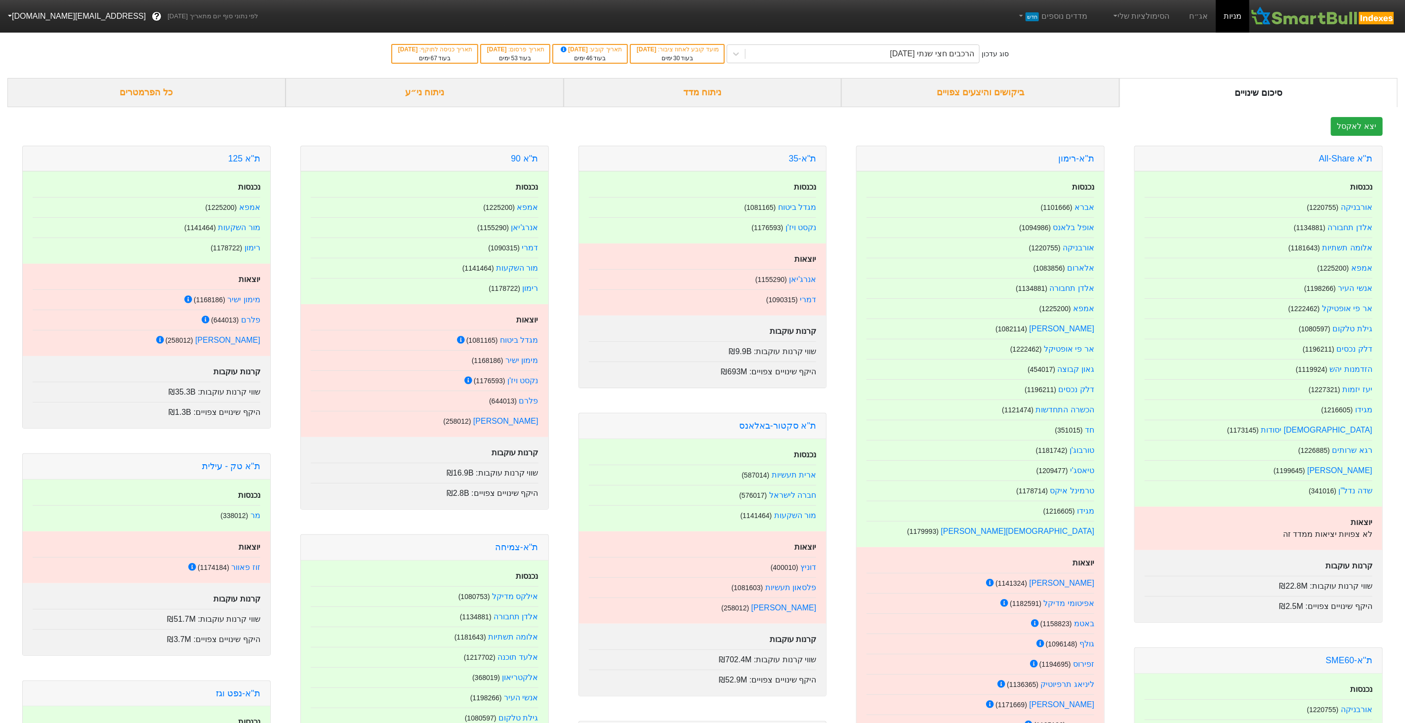
click at [450, 82] on div "ניתוח ני״ע" at bounding box center [425, 92] width 278 height 29
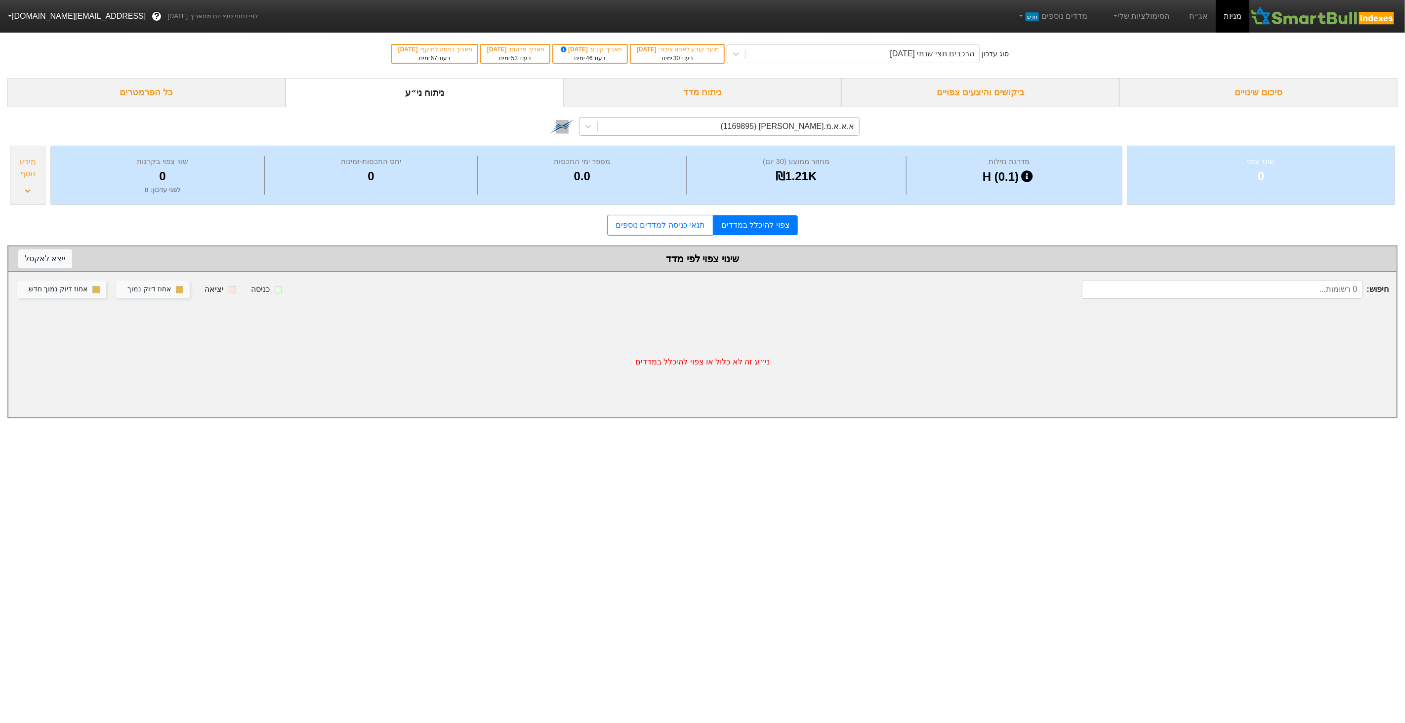
click at [679, 122] on div "א.א.א.מ.א-ש (1169895)" at bounding box center [729, 127] width 262 height 18
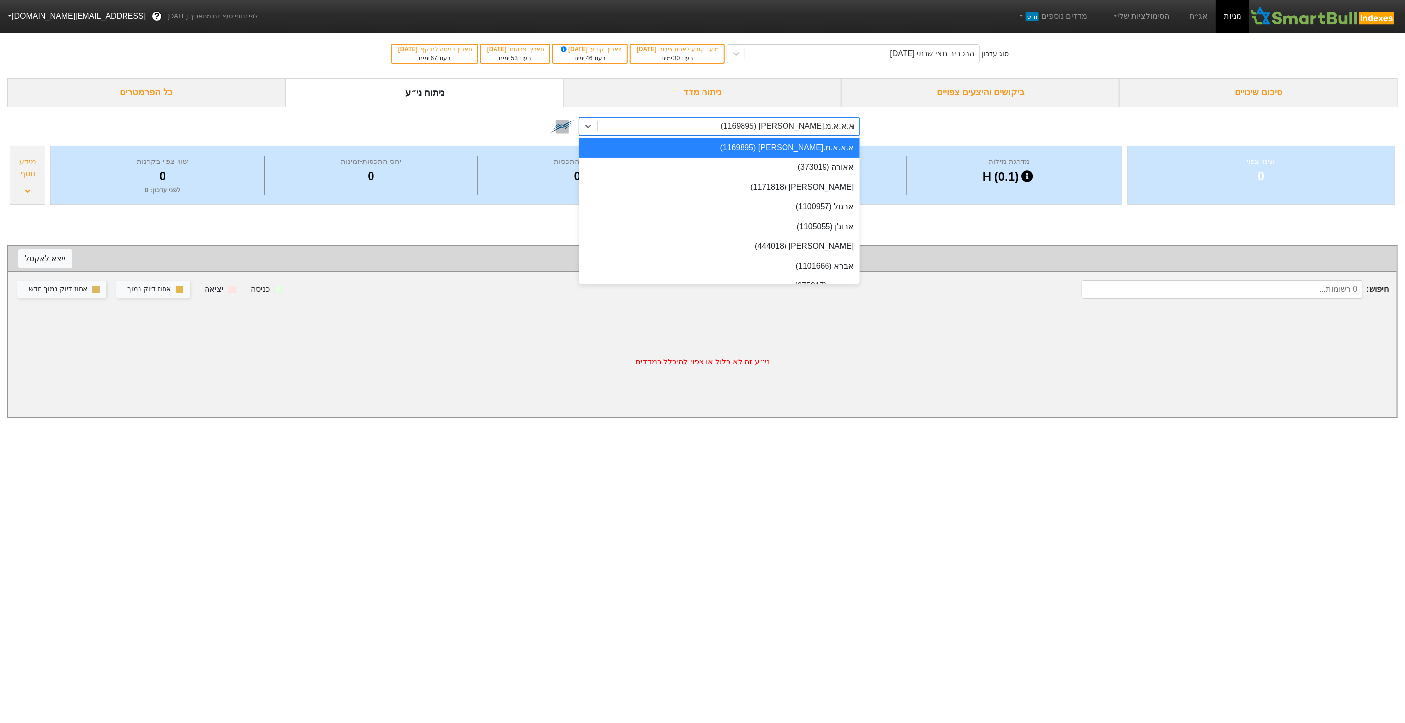
type input "נא"
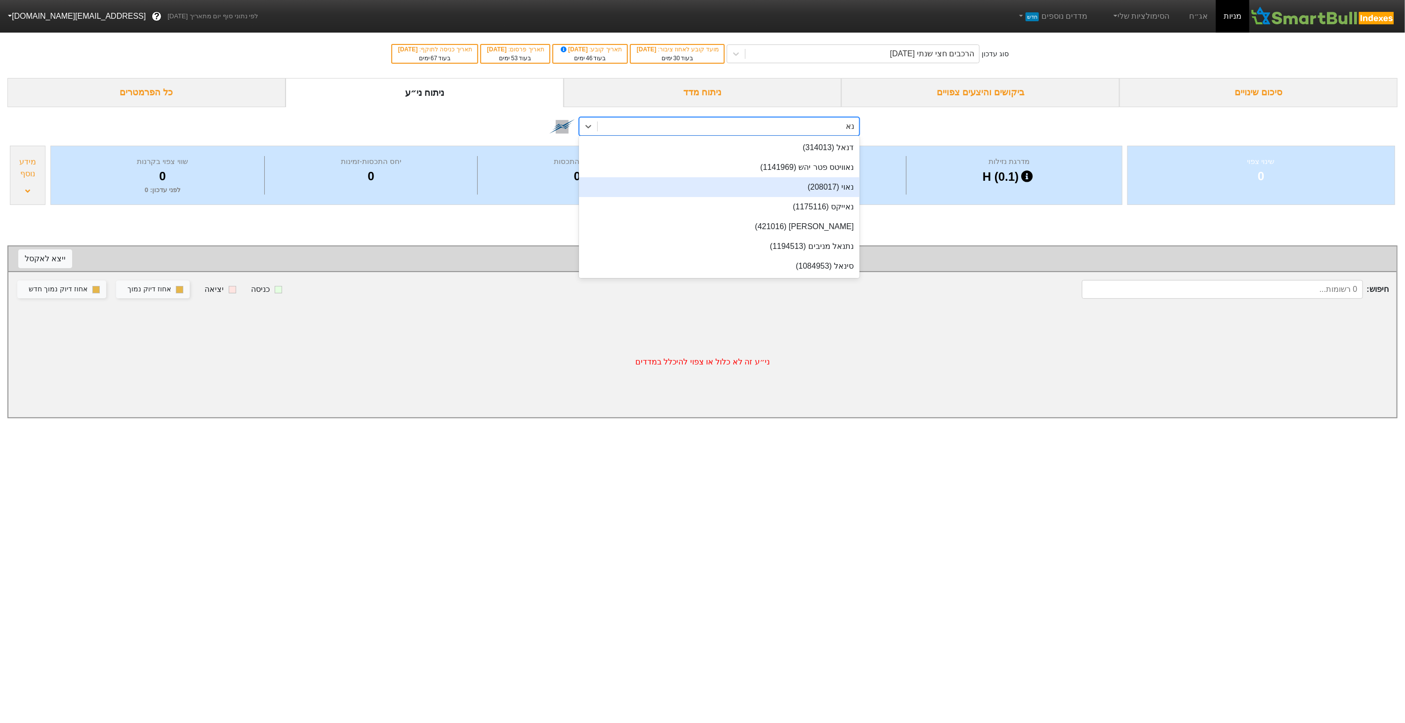
click at [696, 183] on div "נאוי (208017)" at bounding box center [719, 187] width 281 height 20
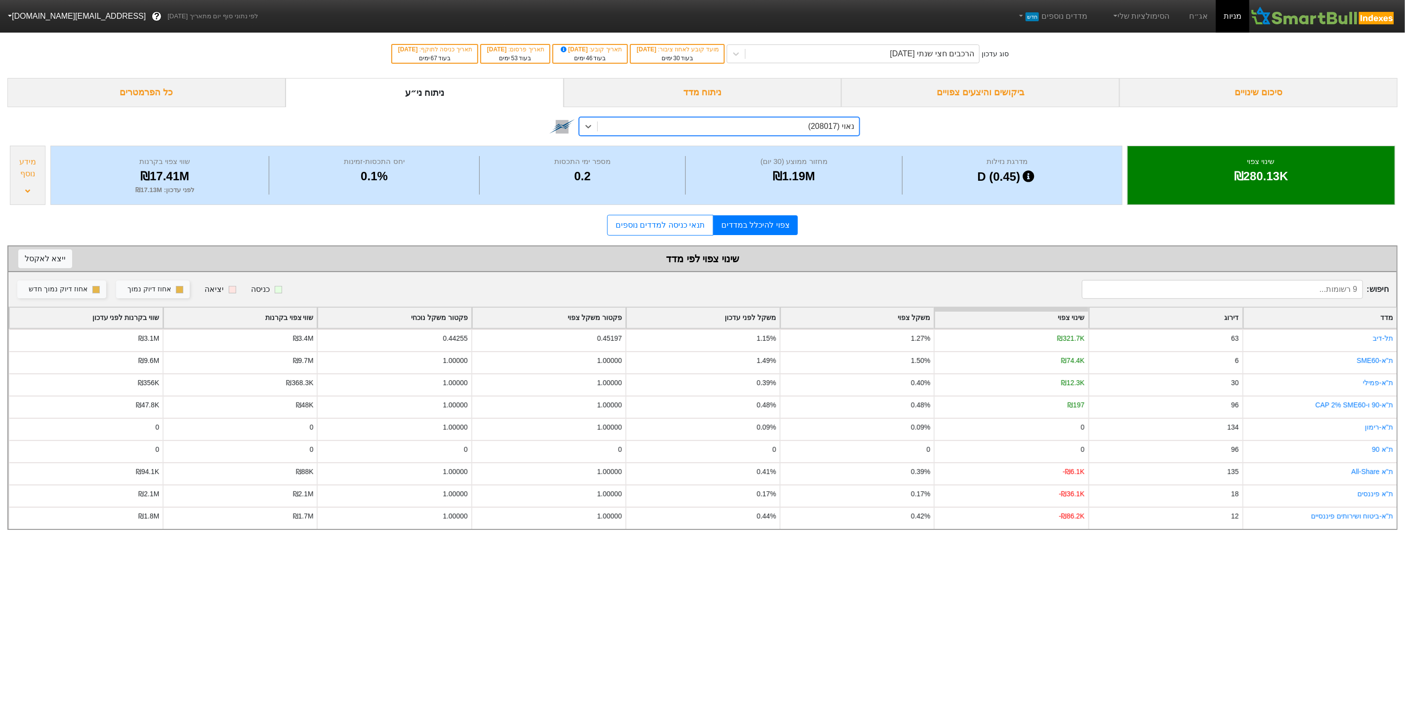
click at [26, 191] on icon at bounding box center [27, 190] width 5 height 3
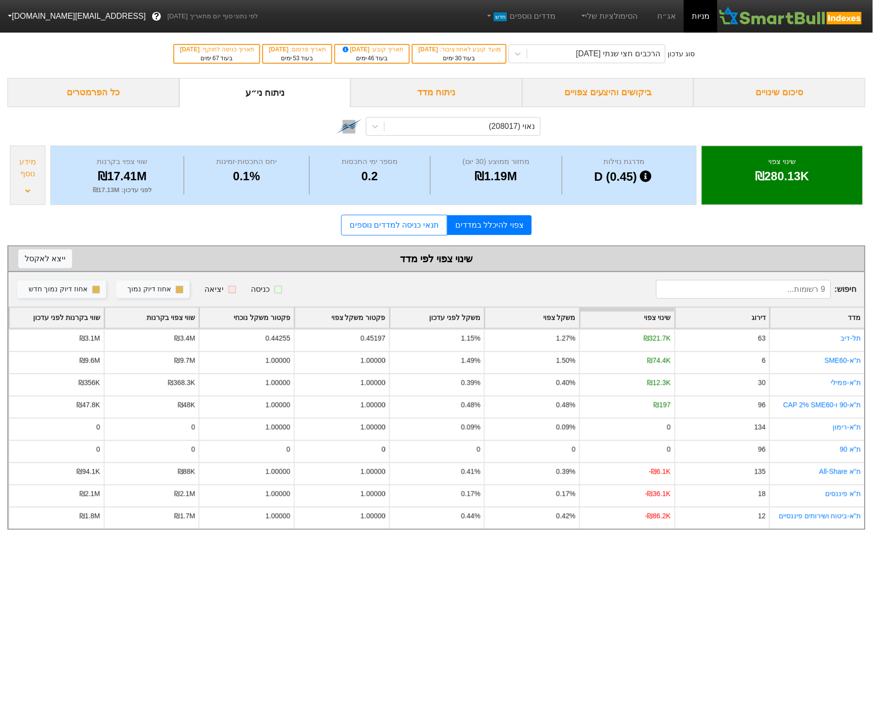
click at [34, 188] on div "מידע נוסף" at bounding box center [28, 175] width 36 height 59
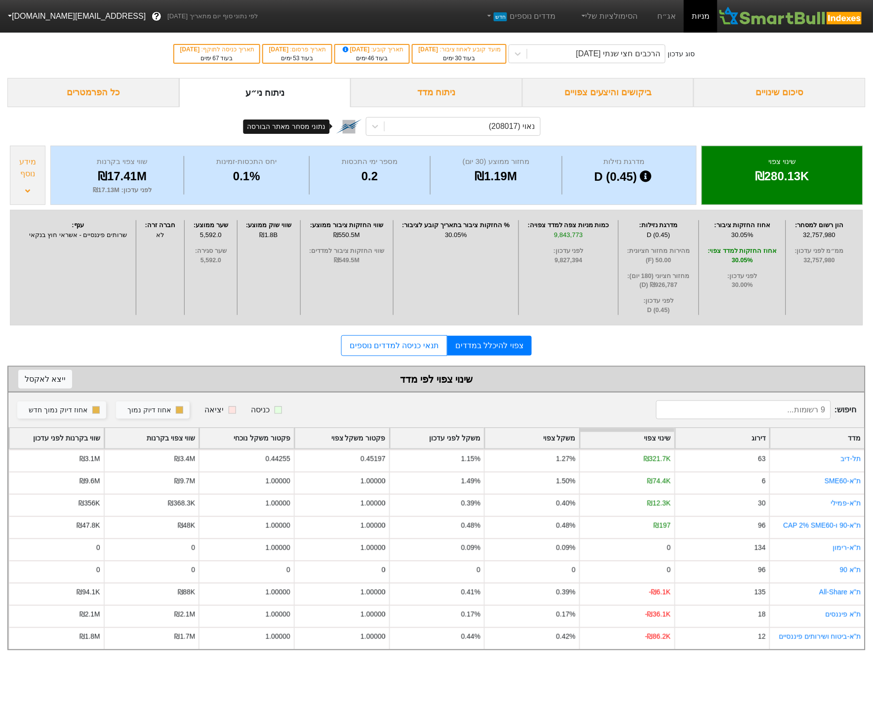
click at [349, 126] on img at bounding box center [349, 127] width 26 height 26
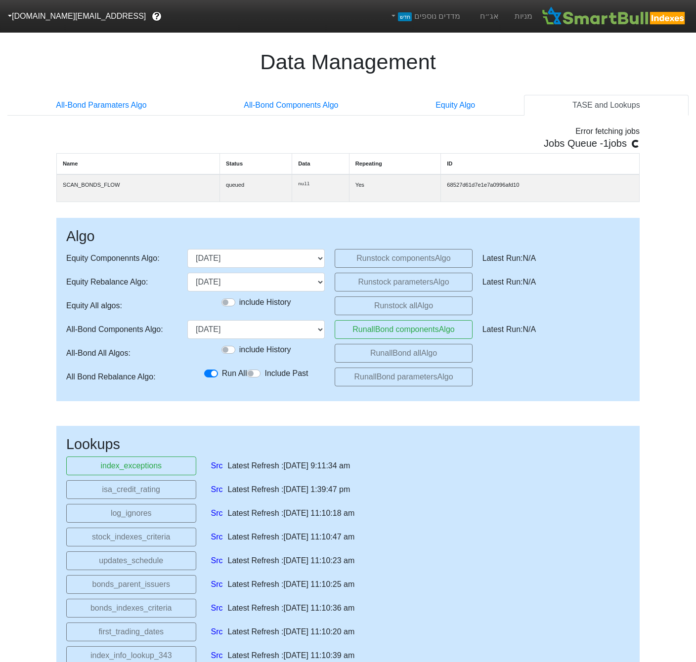
select select "[DATE]T00:00:00.000Z"
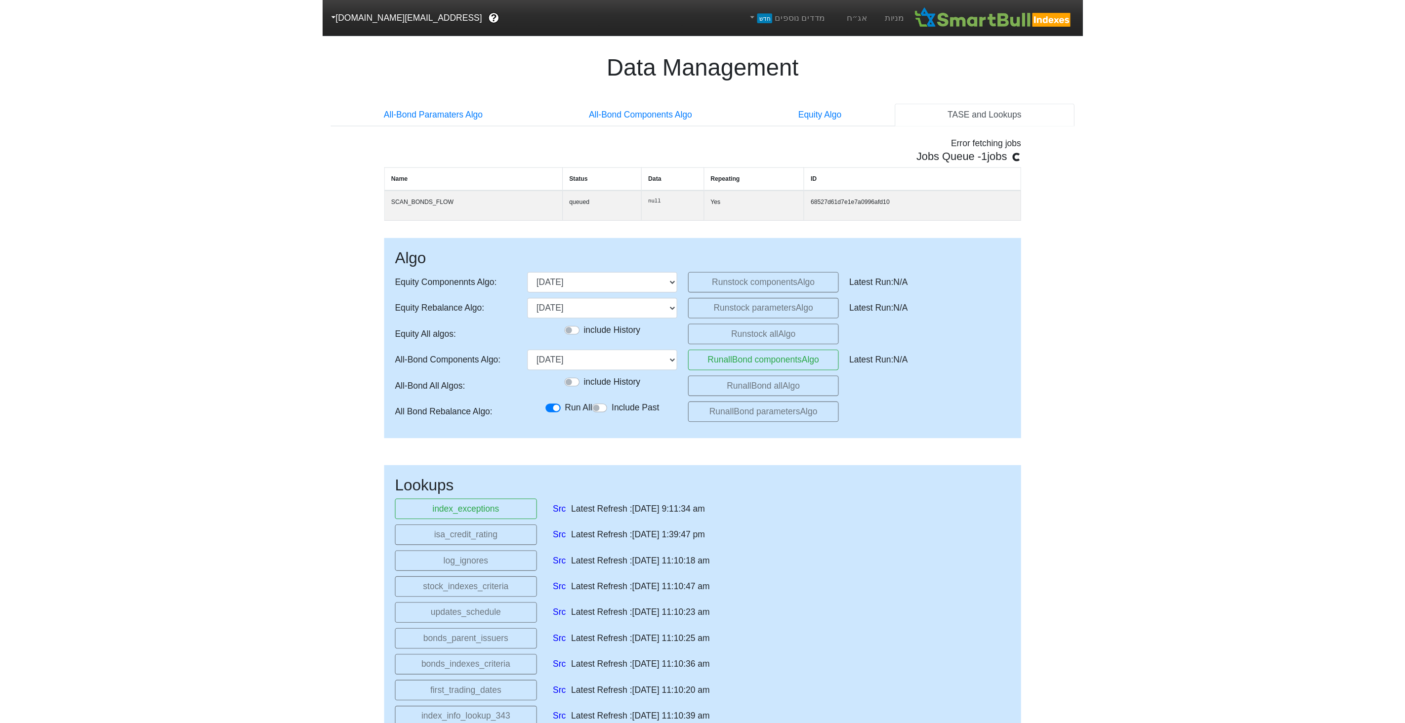
scroll to position [51, 0]
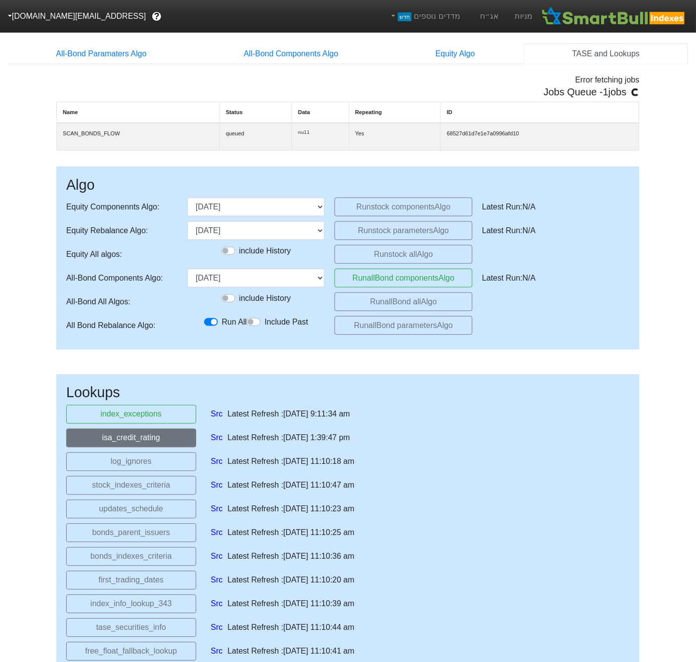
click at [156, 446] on button "isa_credit_rating" at bounding box center [131, 438] width 130 height 19
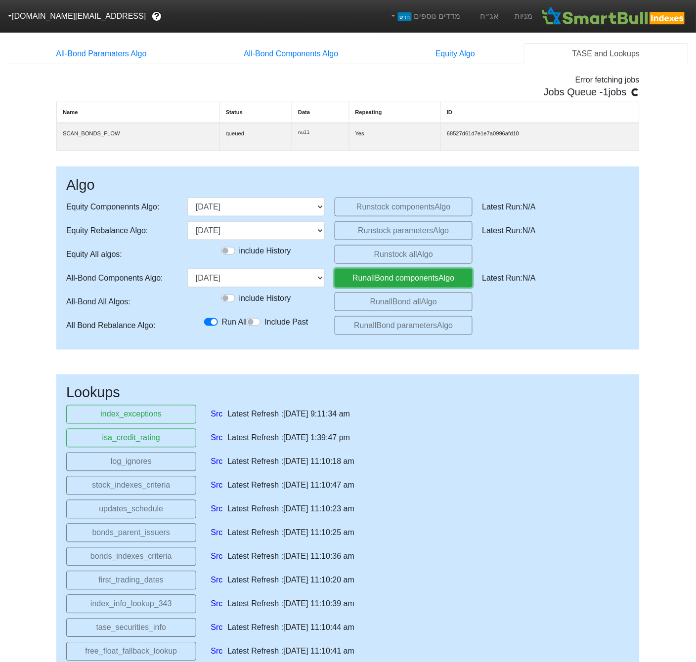
click at [385, 286] on button "Run allBond components Algo" at bounding box center [402, 278] width 137 height 19
click at [288, 283] on select "26/06/2025 30/07/2025 28/08/2025 (upcoming) 29/09/2025 29/10/2025 26/11/2025 30…" at bounding box center [255, 278] width 137 height 19
select select "[DATE]T00:00:00.000Z"
click at [187, 274] on select "26/06/2025 30/07/2025 28/08/2025 (upcoming) 29/09/2025 29/10/2025 26/11/2025 30…" at bounding box center [255, 278] width 137 height 19
click at [367, 283] on button "Run allBond components Algo" at bounding box center [402, 278] width 137 height 19
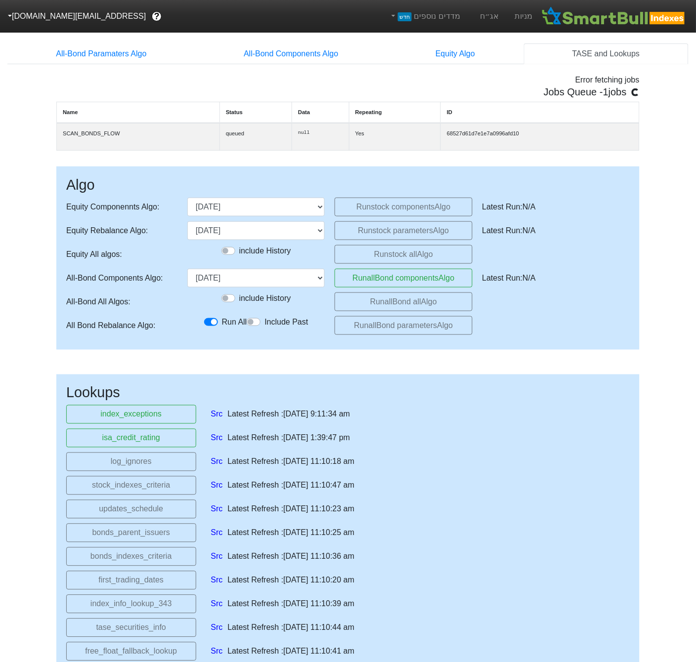
click at [599, 82] on div "Error fetching jobs" at bounding box center [347, 80] width 583 height 12
click at [218, 444] on link "Src" at bounding box center [217, 438] width 12 height 12
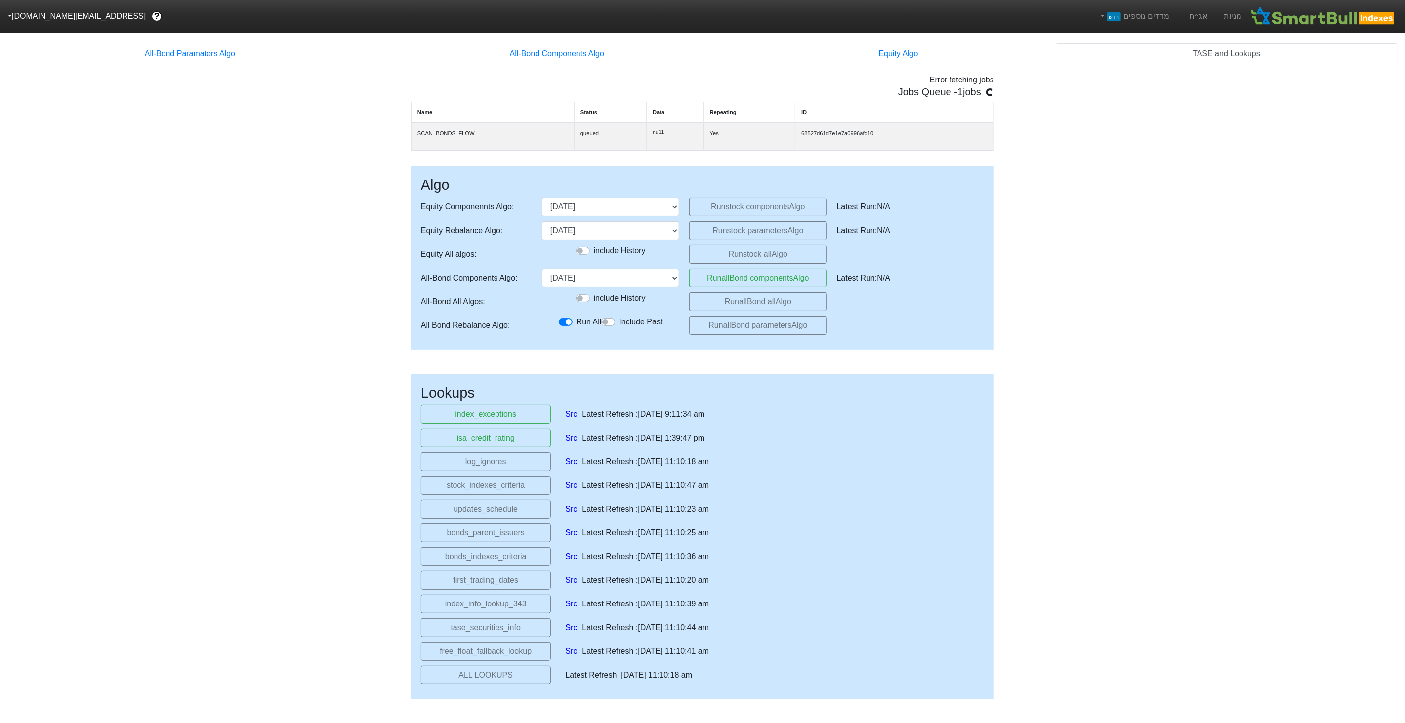
click at [46, 17] on button "[EMAIL_ADDRESS][DOMAIN_NAME]" at bounding box center [76, 16] width 152 height 18
click at [42, 120] on div "תפריט ניהול" at bounding box center [39, 118] width 78 height 16
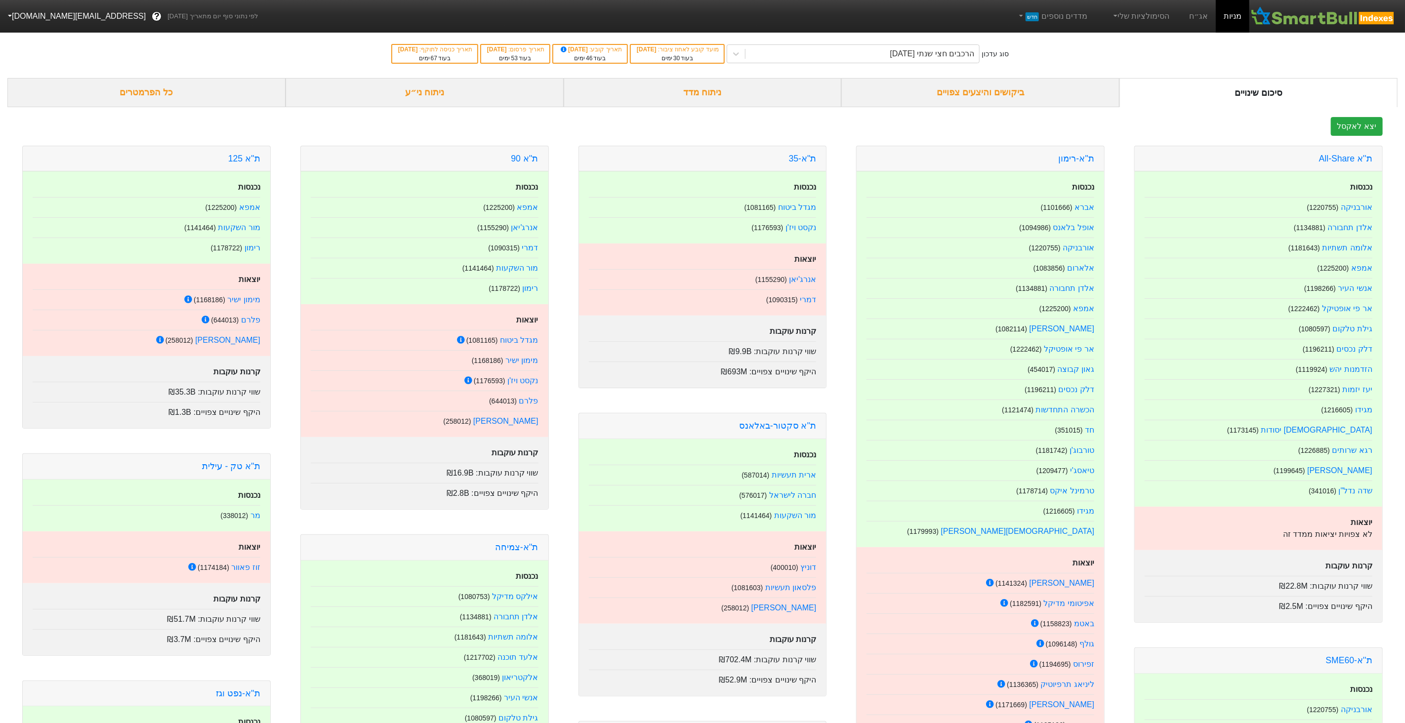
click at [43, 19] on button "[EMAIL_ADDRESS][DOMAIN_NAME]" at bounding box center [76, 16] width 152 height 18
click at [55, 115] on div "תפריט ניהול" at bounding box center [39, 118] width 78 height 16
click at [39, 171] on link "אג׳נדה" at bounding box center [39, 165] width 78 height 16
click at [22, 13] on button "[EMAIL_ADDRESS][DOMAIN_NAME]" at bounding box center [76, 16] width 152 height 18
click at [43, 117] on div "תפריט ניהול" at bounding box center [39, 118] width 78 height 16
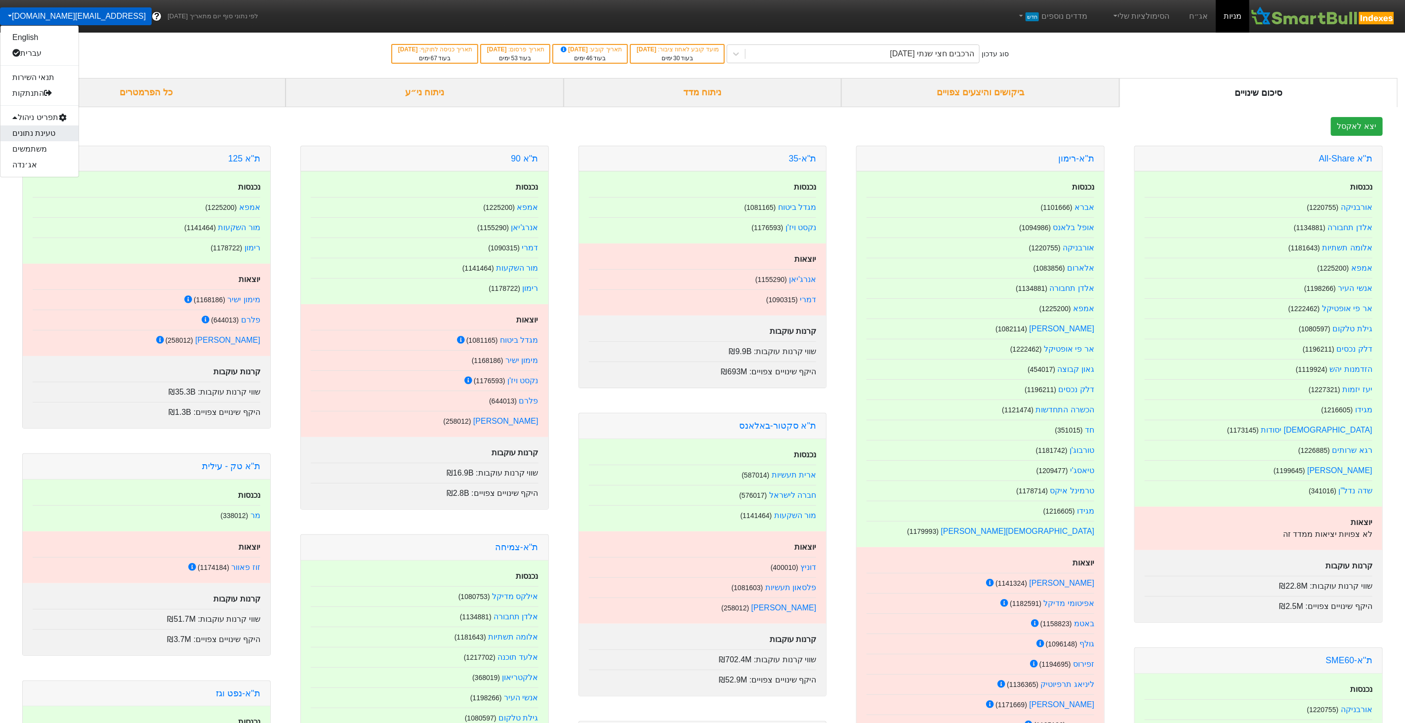
click at [45, 132] on link "טעינת נתונים" at bounding box center [39, 133] width 78 height 16
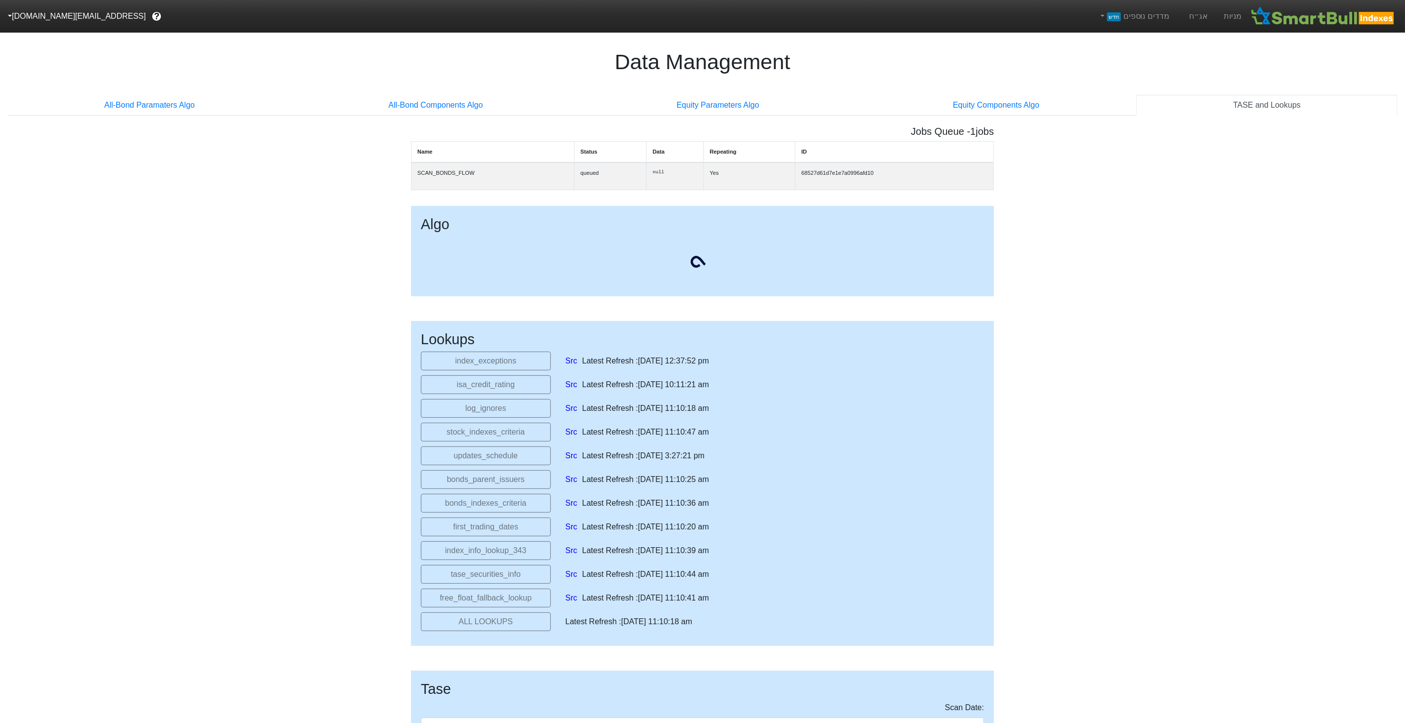
select select "[DATE]T00:00:00.000Z"
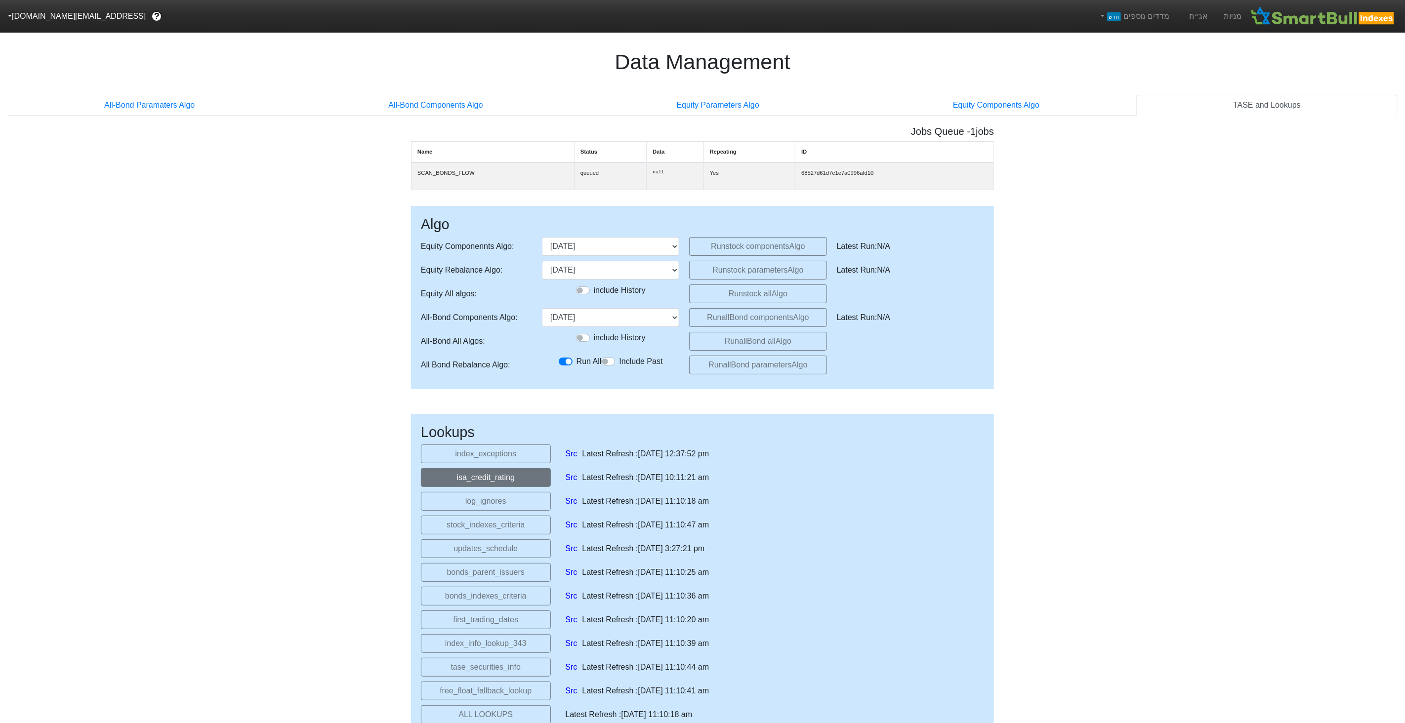
click at [494, 485] on button "isa_credit_rating" at bounding box center [486, 477] width 130 height 19
click at [741, 326] on button "Run allBond components Algo" at bounding box center [757, 317] width 137 height 19
click at [613, 324] on select "[DATE] [DATE] [DATE] [DATE] [DATE] [DATE] [DATE] [DATE] [DATE] [DATE] [DATE] [D…" at bounding box center [610, 317] width 137 height 19
select select "[DATE]T00:00:00.000Z"
click at [542, 313] on select "[DATE] [DATE] [DATE] [DATE] [DATE] [DATE] [DATE] [DATE] [DATE] [DATE] [DATE] [D…" at bounding box center [610, 317] width 137 height 19
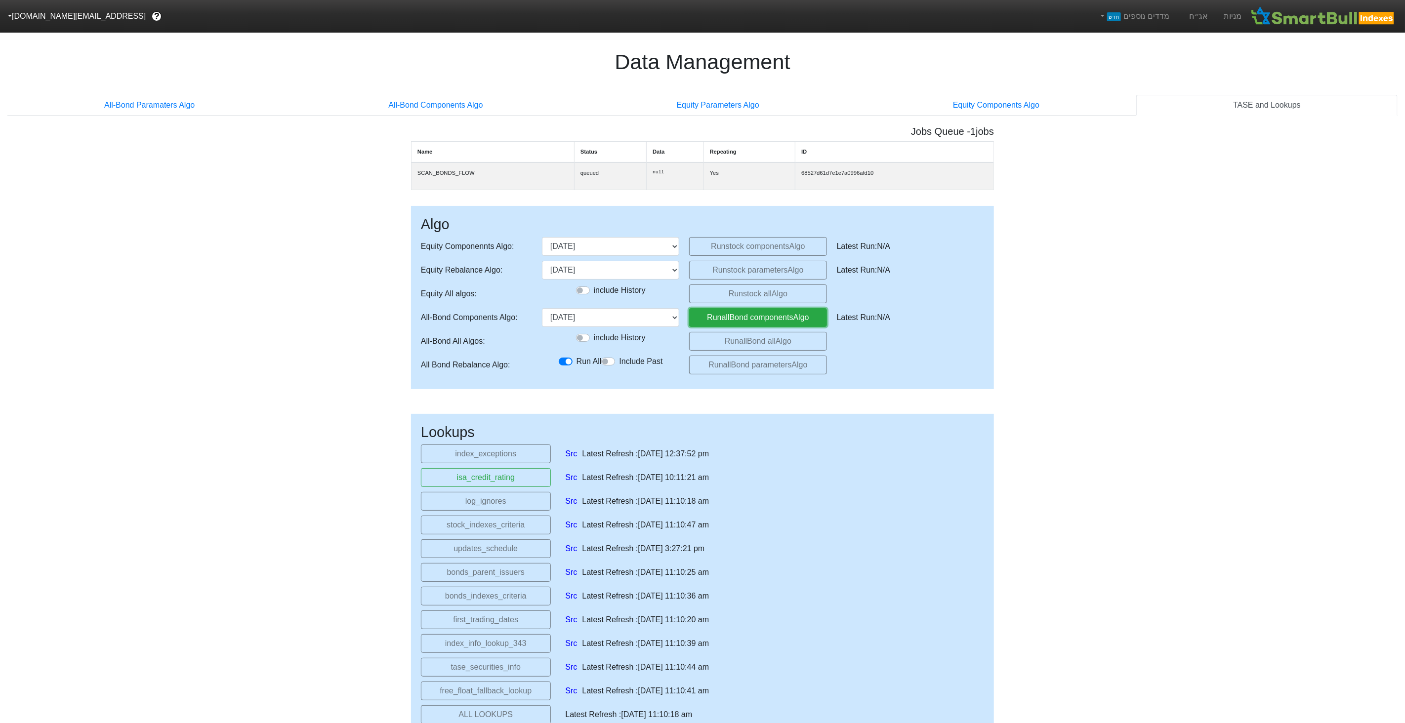
click at [718, 318] on button "Run allBond components Algo" at bounding box center [757, 317] width 137 height 19
click at [1207, 18] on link "אג״ח" at bounding box center [1198, 16] width 35 height 33
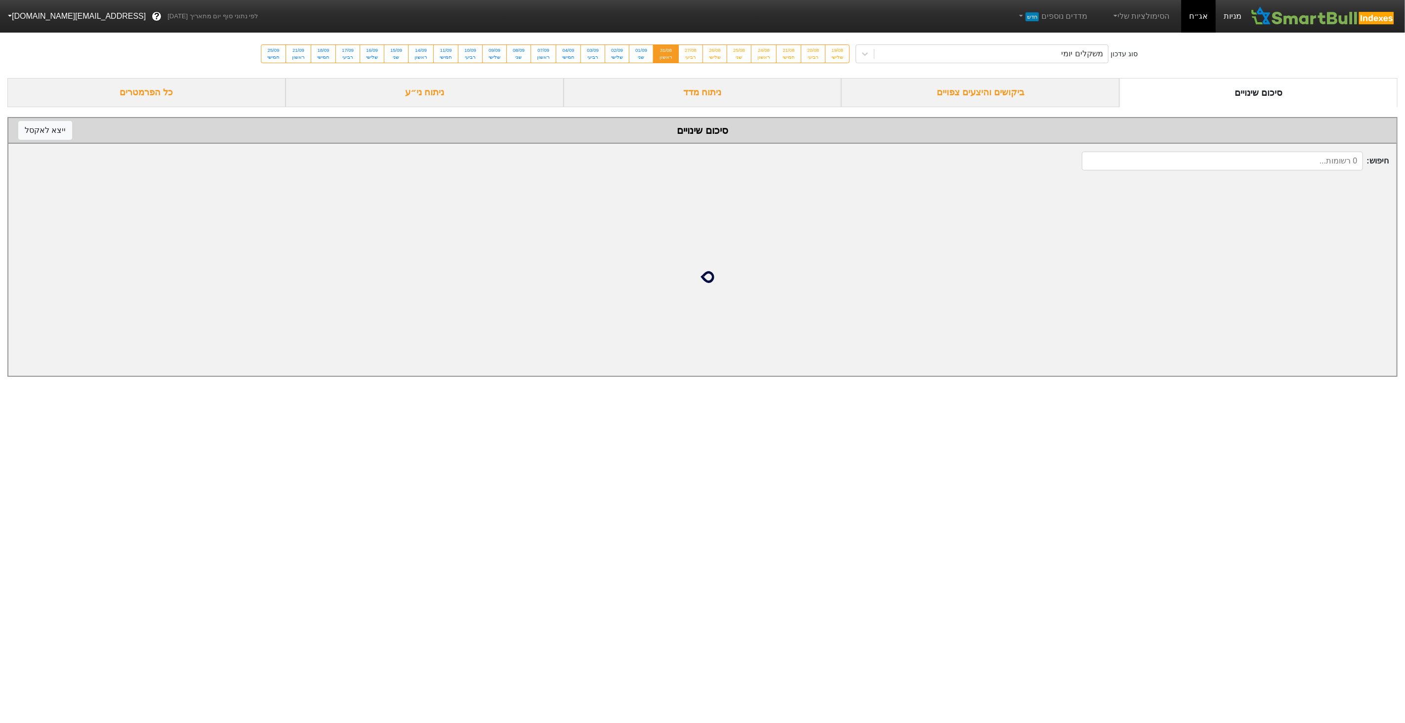
click at [1229, 17] on link "מניות" at bounding box center [1233, 16] width 34 height 33
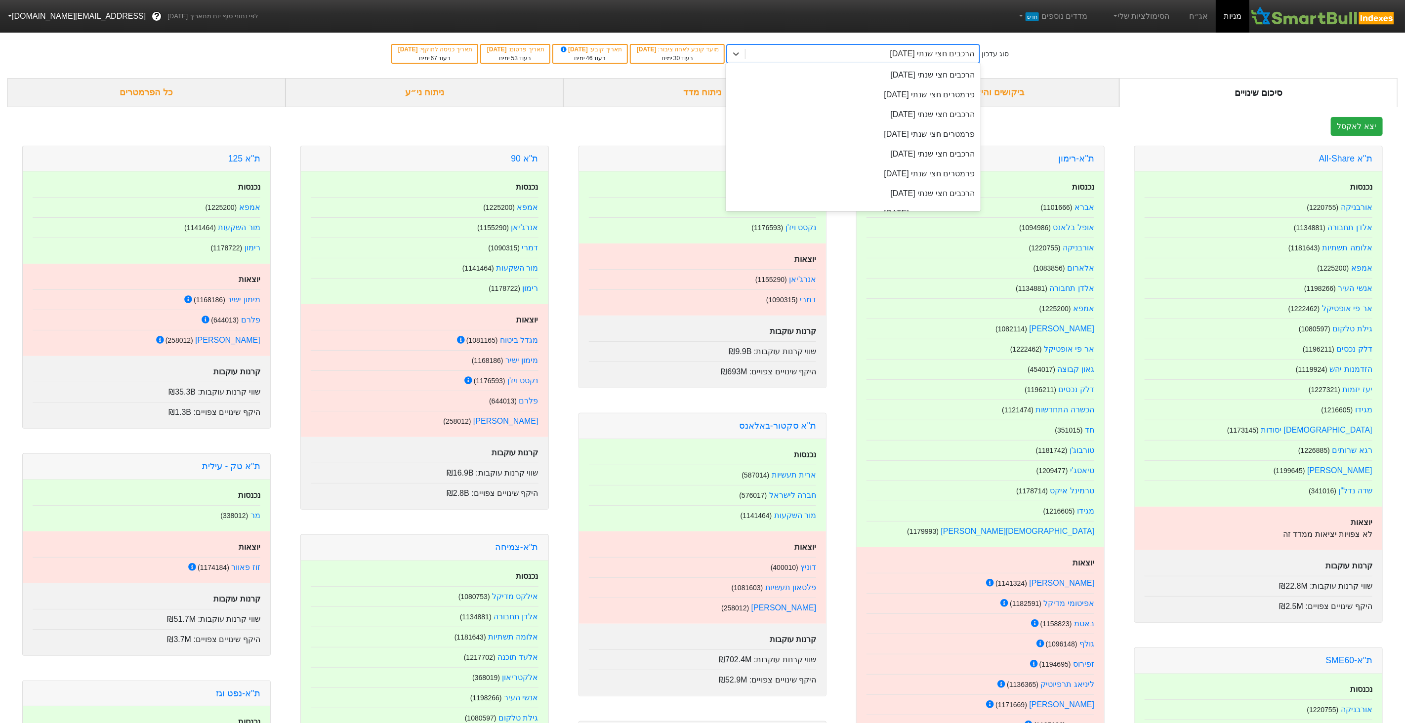
click at [894, 53] on div "הרכבים חצי שנתי [DATE]" at bounding box center [862, 54] width 234 height 18
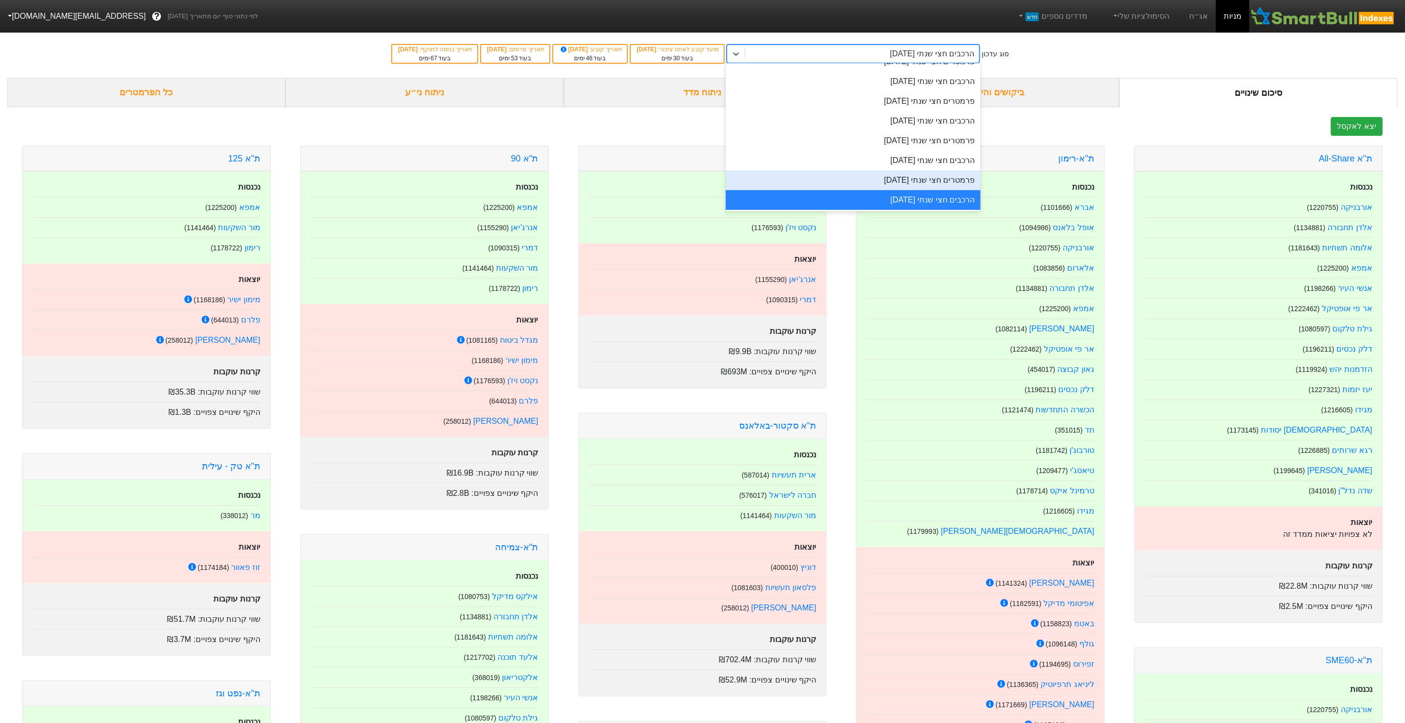
click at [911, 180] on div "פרמטרים חצי שנתי [DATE]" at bounding box center [853, 180] width 255 height 20
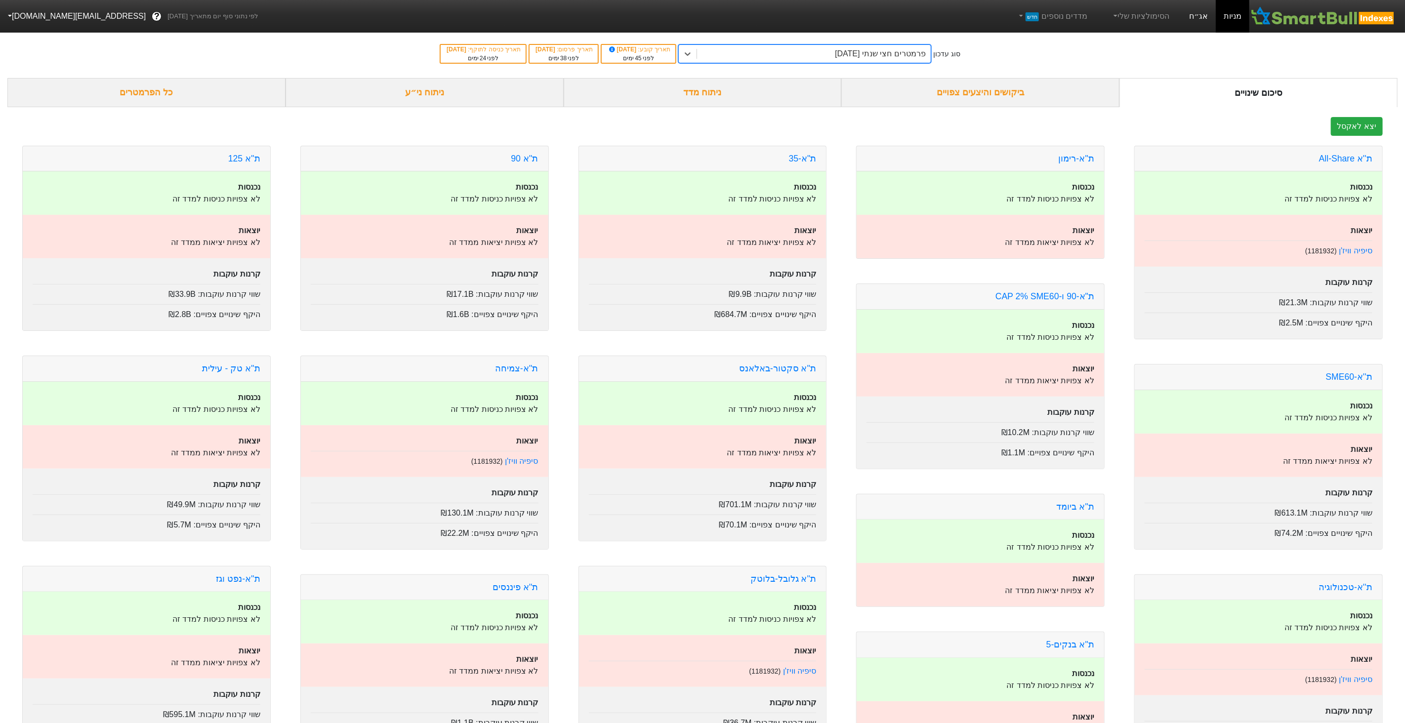
click at [1198, 12] on link "אג״ח" at bounding box center [1198, 16] width 35 height 33
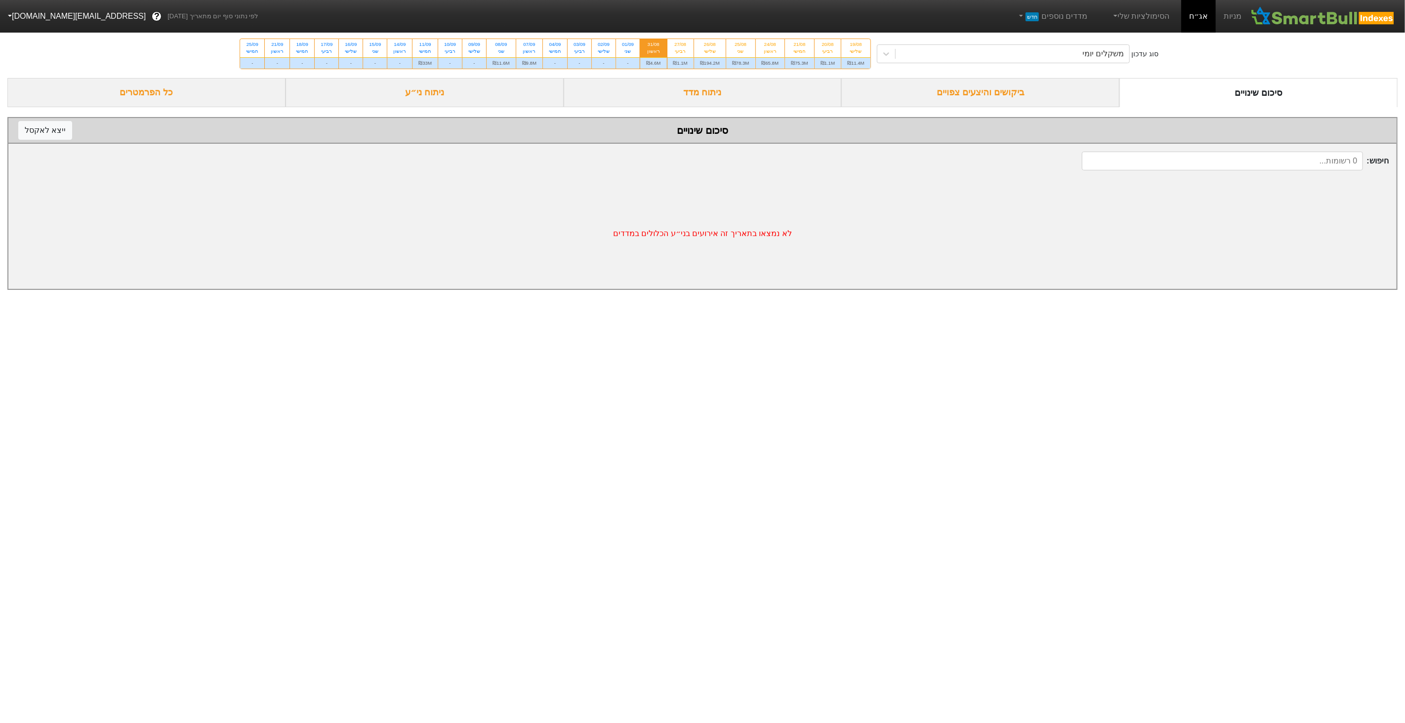
click at [963, 105] on div "ביקושים והיצעים צפויים" at bounding box center [980, 92] width 278 height 29
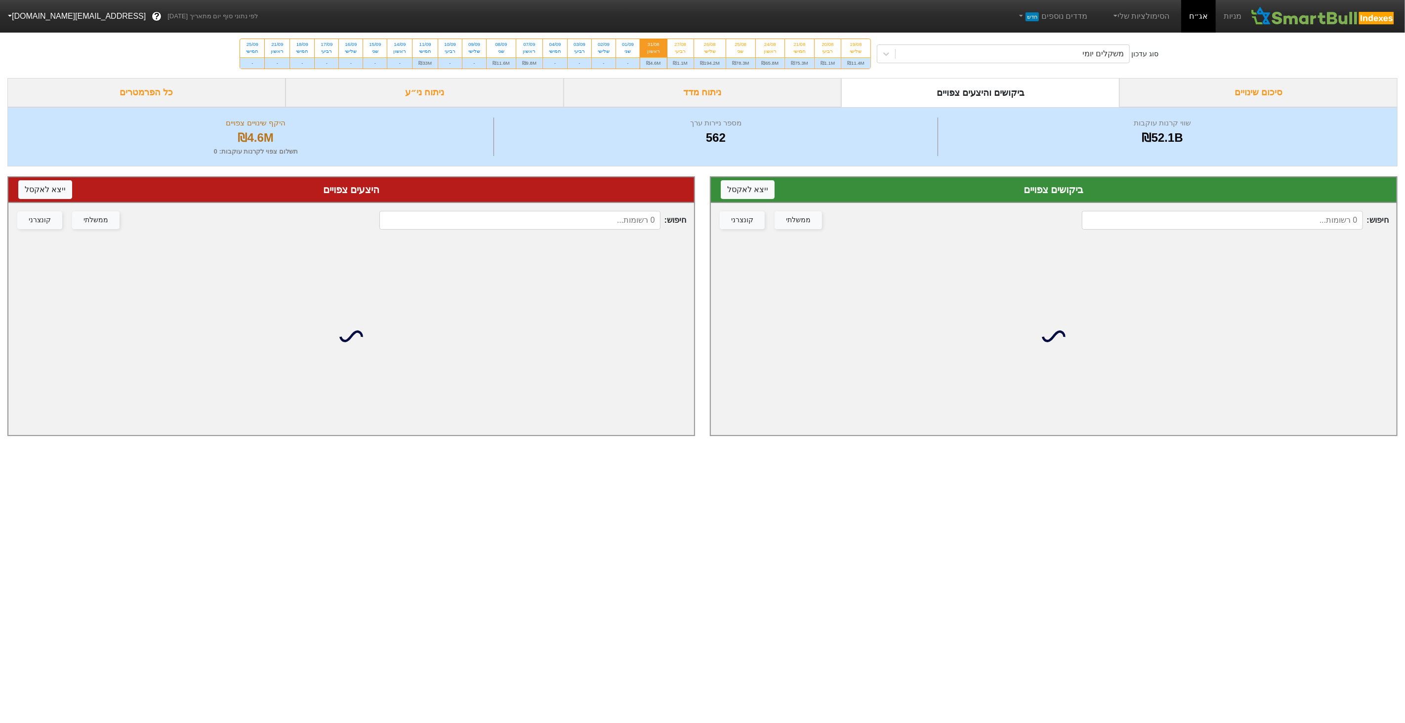
click at [743, 106] on div "ניתוח מדד" at bounding box center [703, 92] width 278 height 29
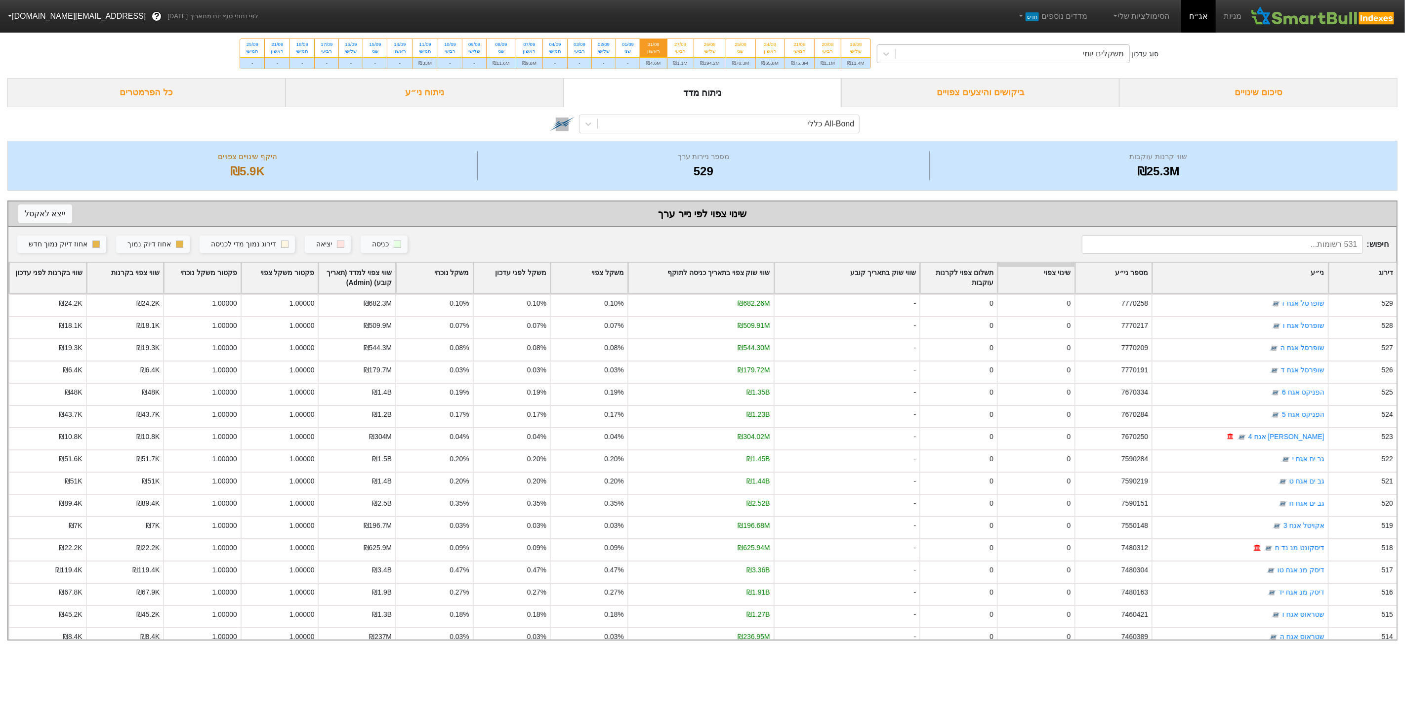
click at [1078, 58] on div "משקלים יומי" at bounding box center [1013, 54] width 234 height 18
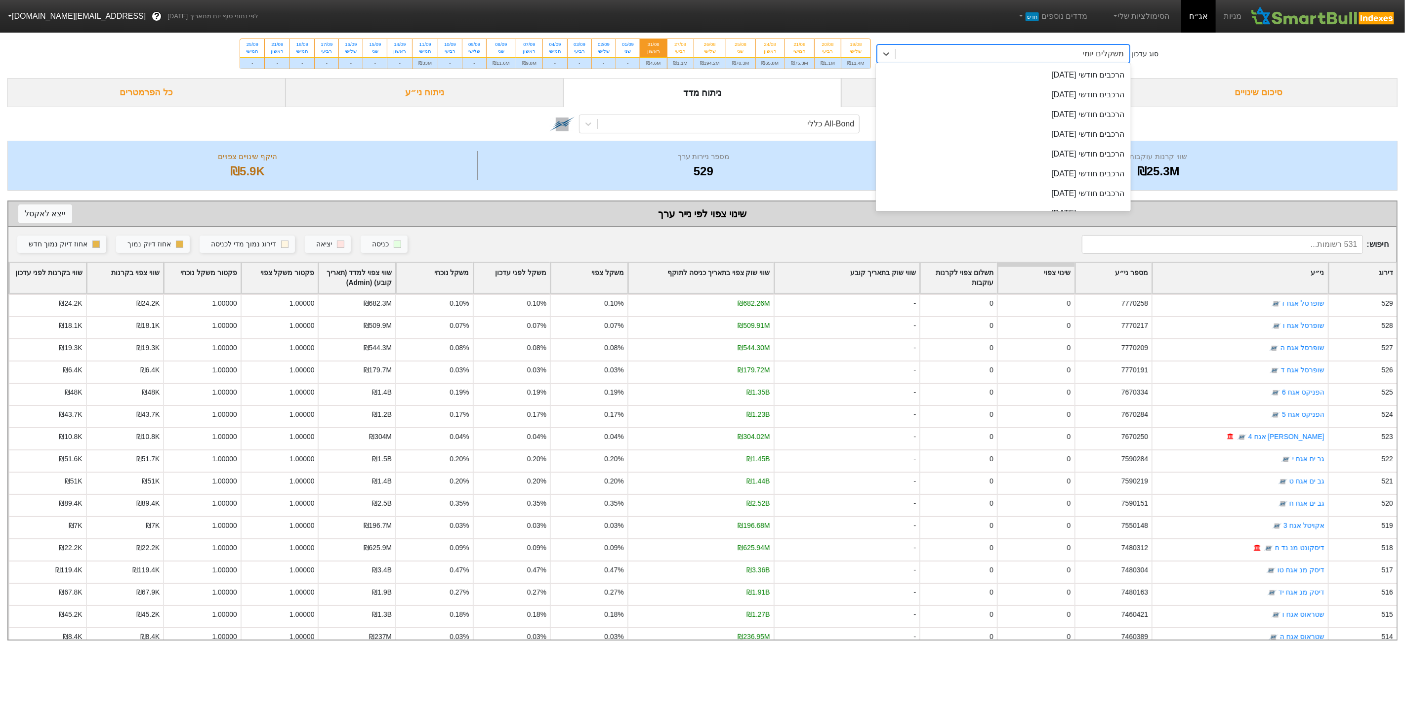
scroll to position [295, 0]
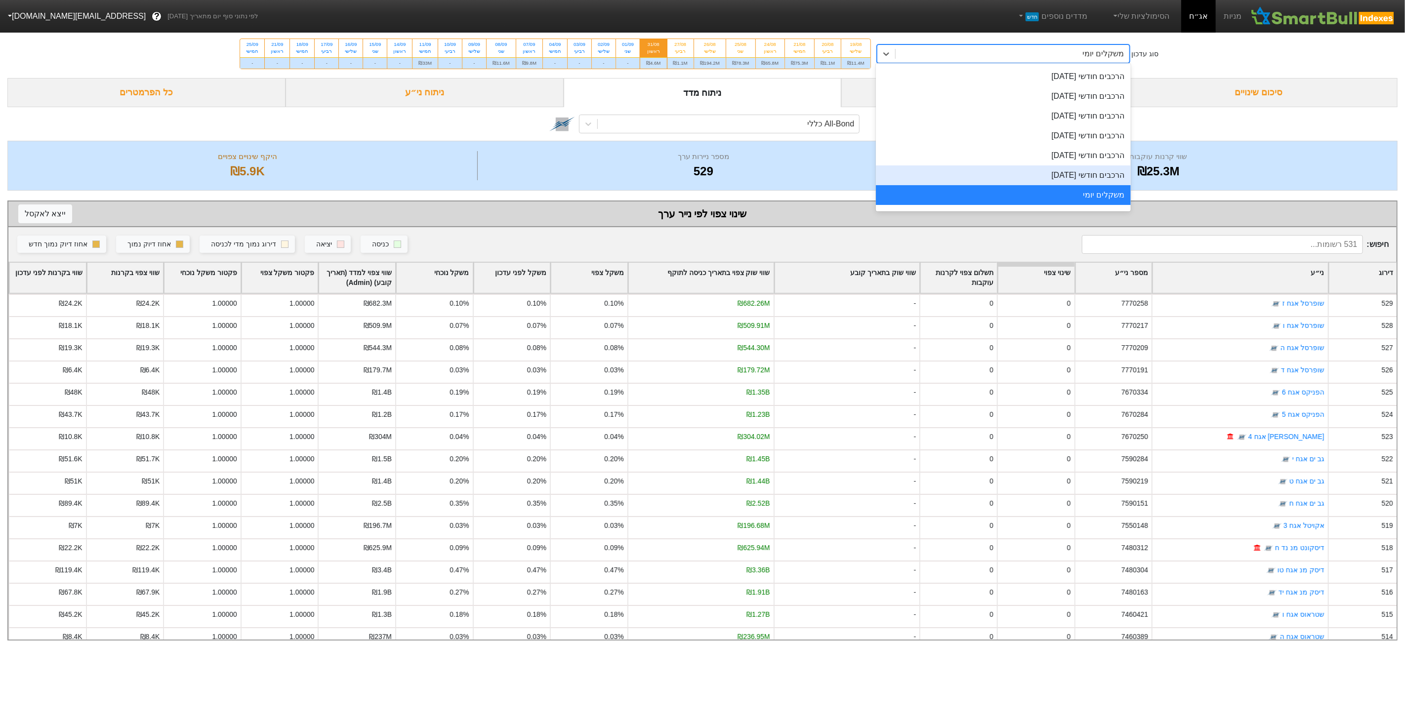
click at [1114, 181] on div "הרכבים חודשי [DATE]" at bounding box center [1003, 175] width 255 height 20
